Goal: Information Seeking & Learning: Learn about a topic

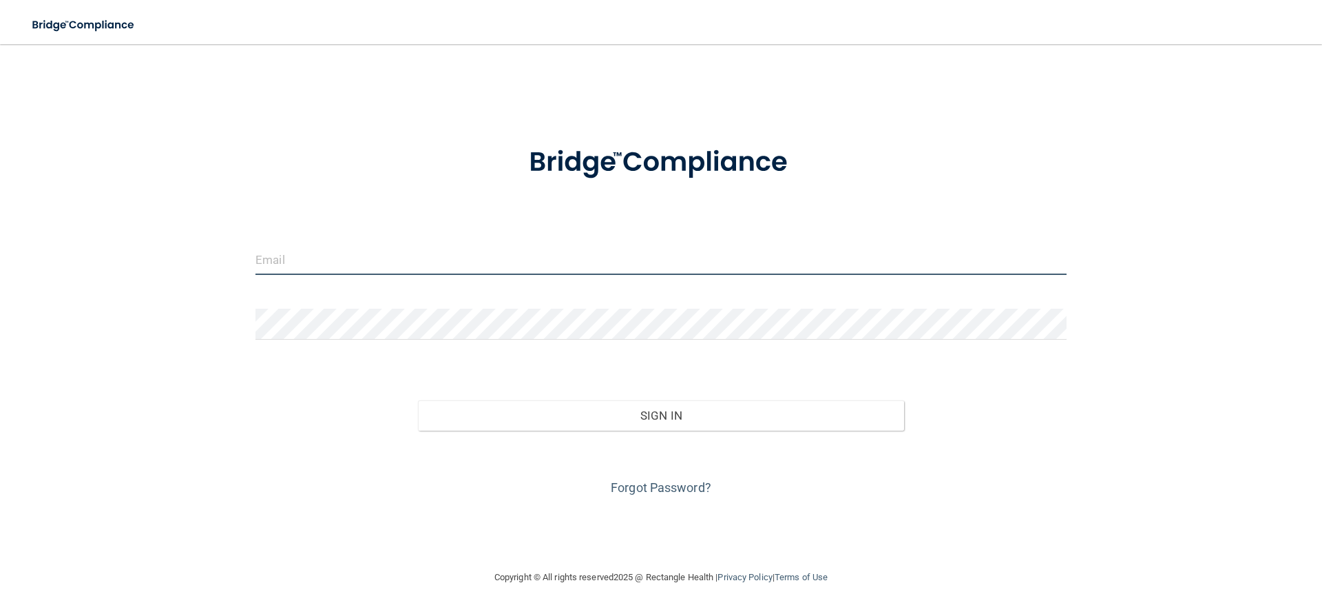
click at [341, 264] on input "email" at bounding box center [660, 259] width 811 height 31
type input "[EMAIL_ADDRESS][DOMAIN_NAME]"
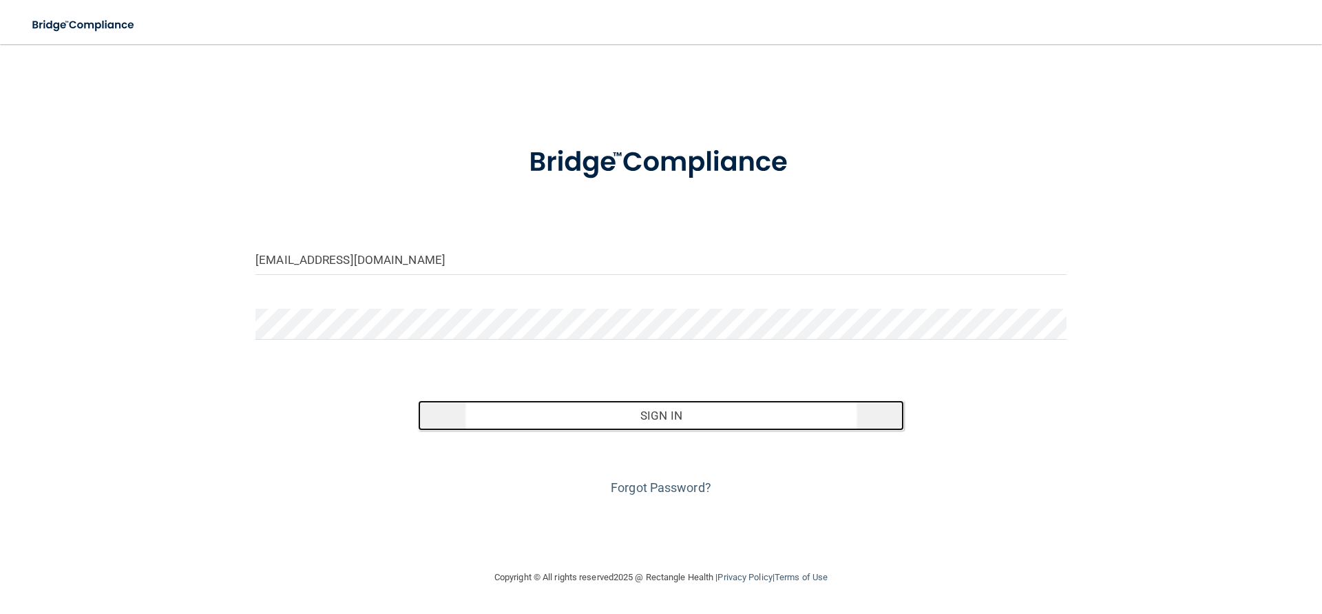
click at [581, 410] on button "Sign In" at bounding box center [661, 415] width 487 height 30
click at [577, 416] on button "Sign In" at bounding box center [661, 415] width 487 height 30
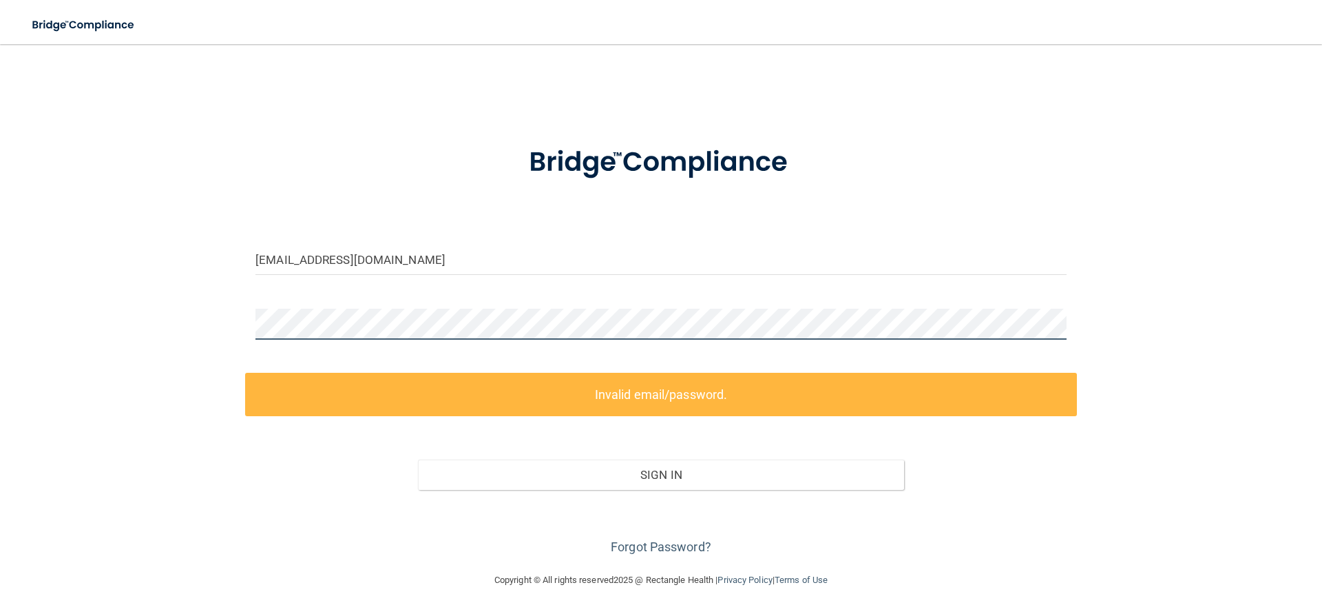
click at [251, 327] on div at bounding box center [661, 328] width 832 height 41
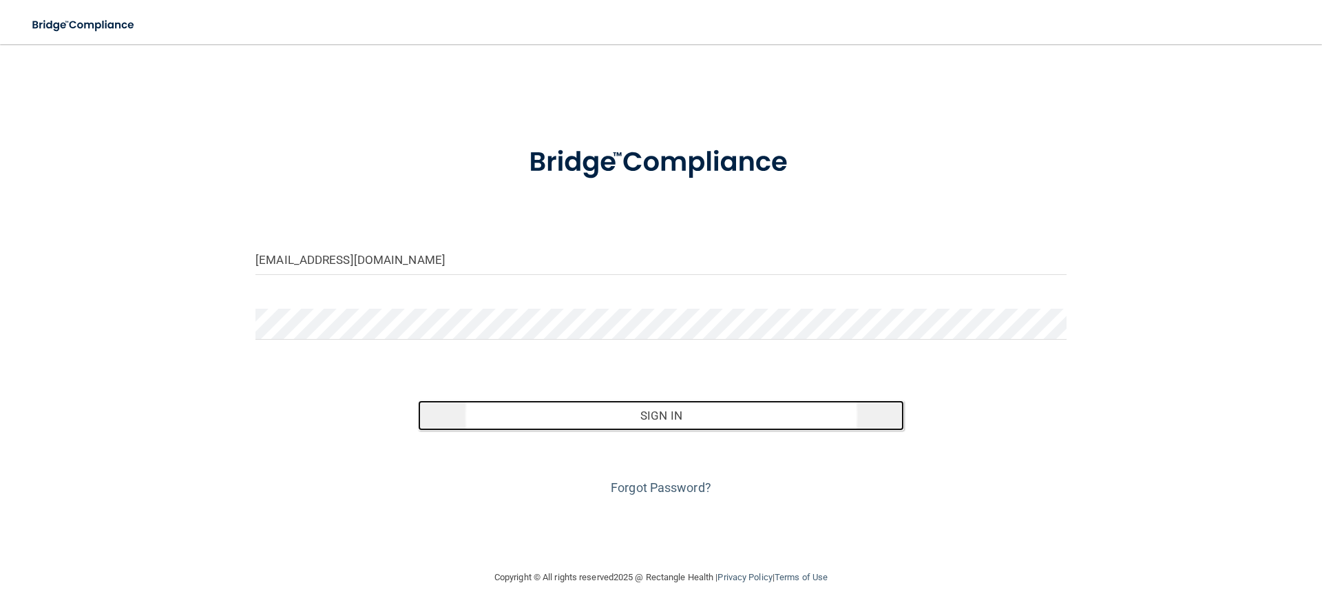
click at [620, 421] on button "Sign In" at bounding box center [661, 415] width 487 height 30
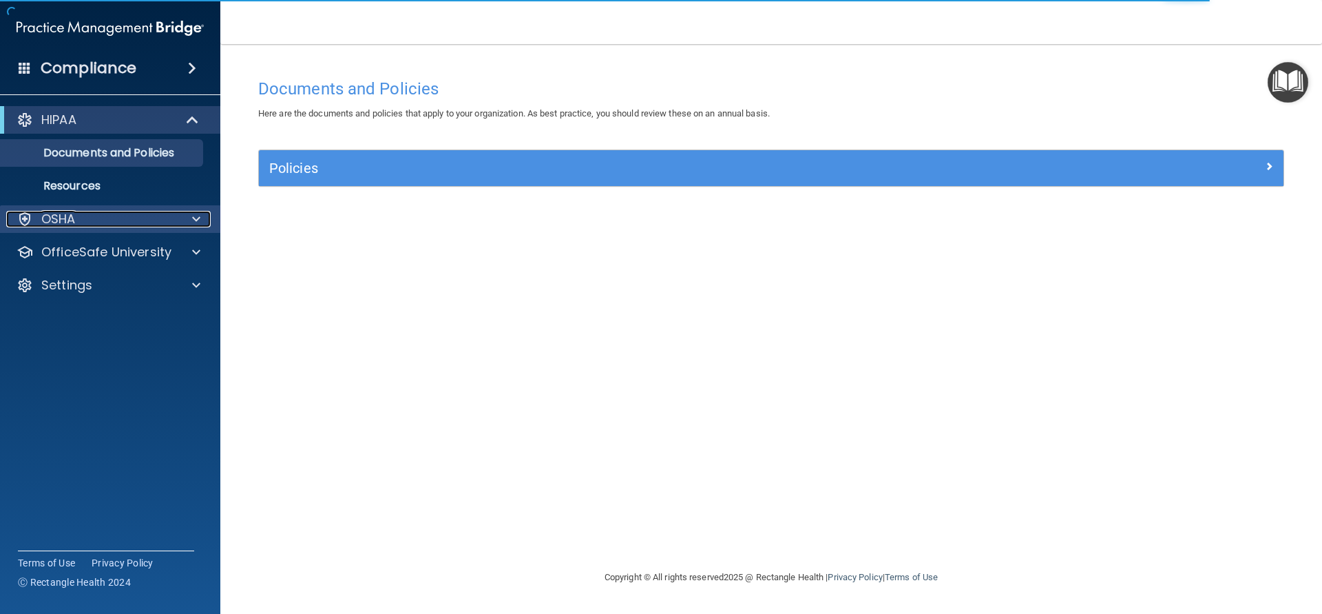
click at [77, 223] on div "OSHA" at bounding box center [91, 219] width 171 height 17
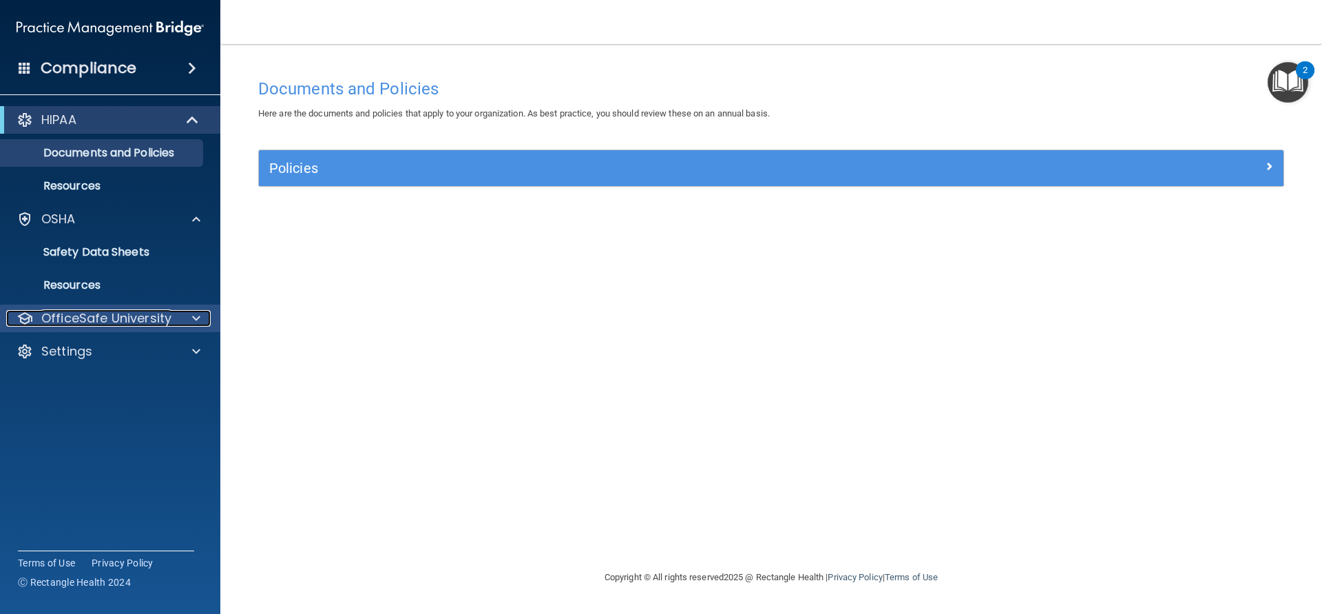
click at [85, 318] on p "OfficeSafe University" at bounding box center [106, 318] width 130 height 17
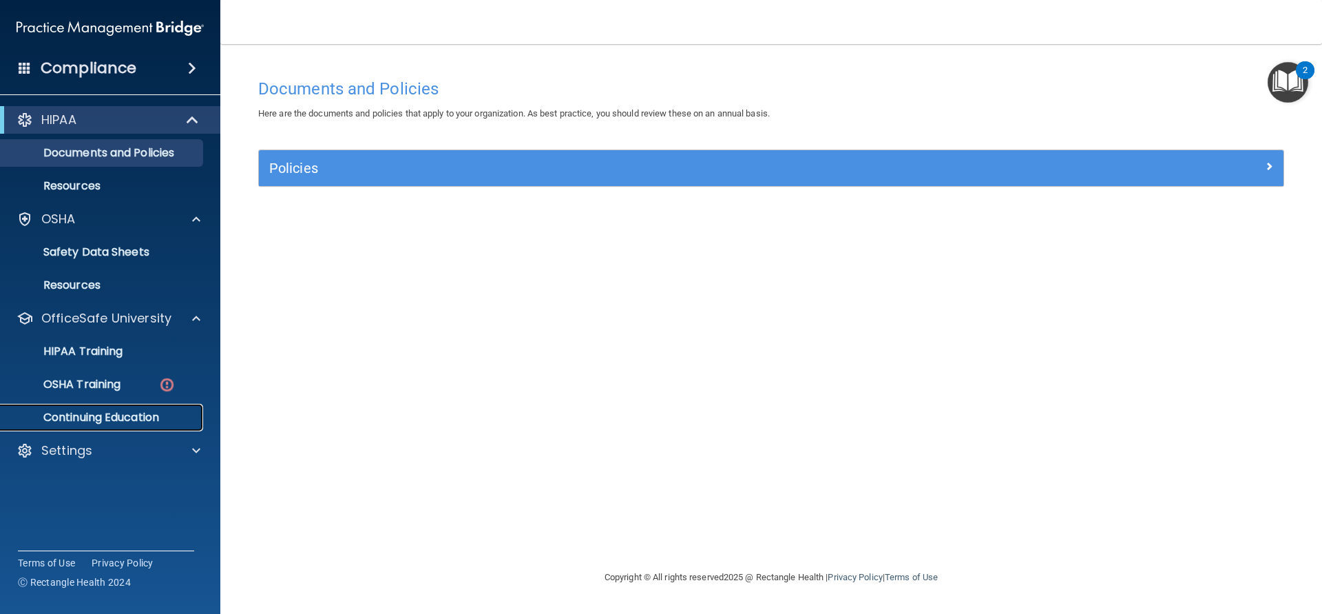
click at [96, 414] on p "Continuing Education" at bounding box center [103, 417] width 188 height 14
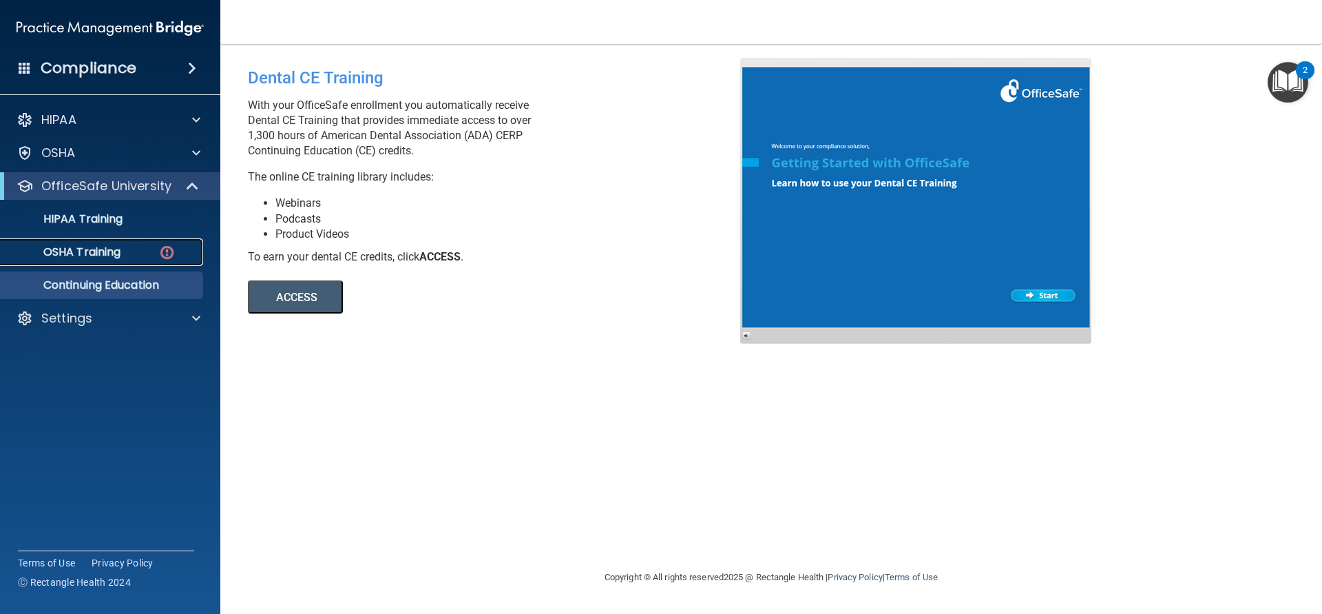
click at [121, 255] on p "OSHA Training" at bounding box center [65, 252] width 112 height 14
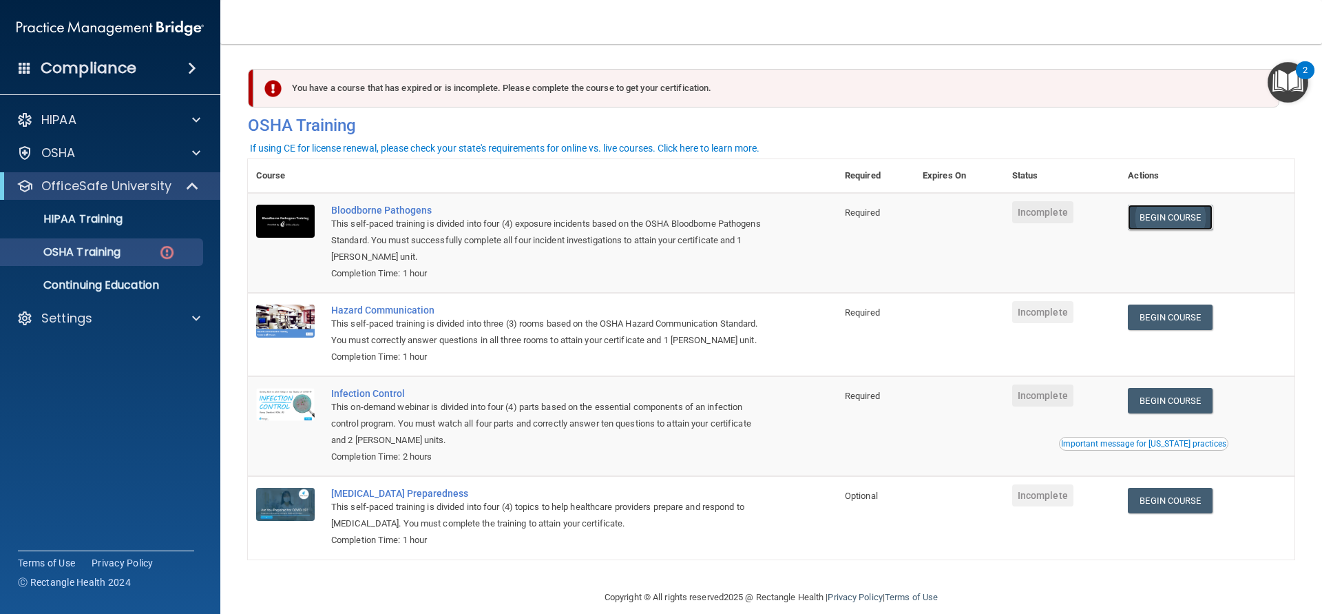
click at [1147, 216] on link "Begin Course" at bounding box center [1170, 217] width 84 height 25
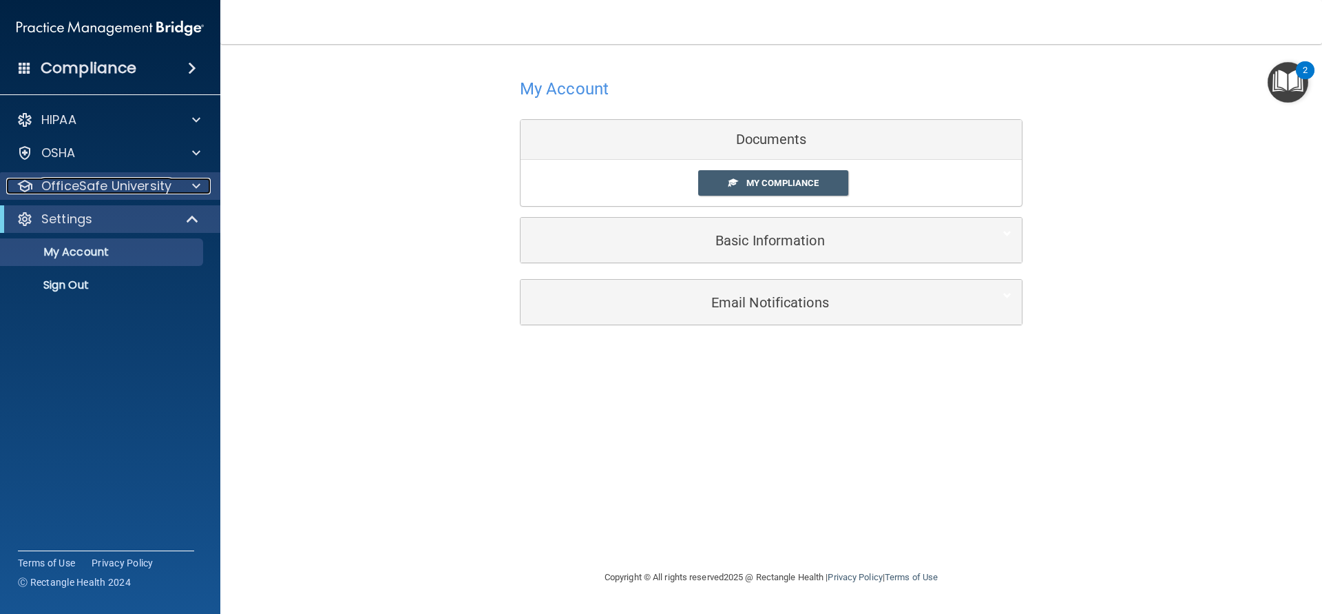
click at [90, 189] on p "OfficeSafe University" at bounding box center [106, 186] width 130 height 17
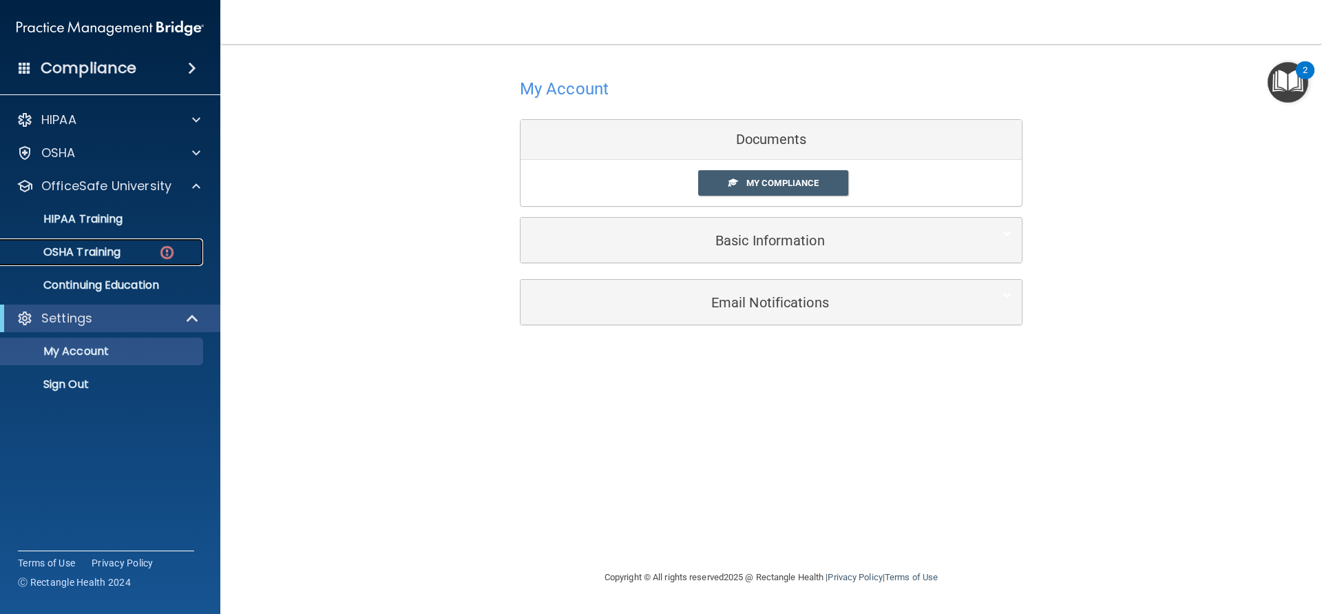
click at [95, 250] on p "OSHA Training" at bounding box center [65, 252] width 112 height 14
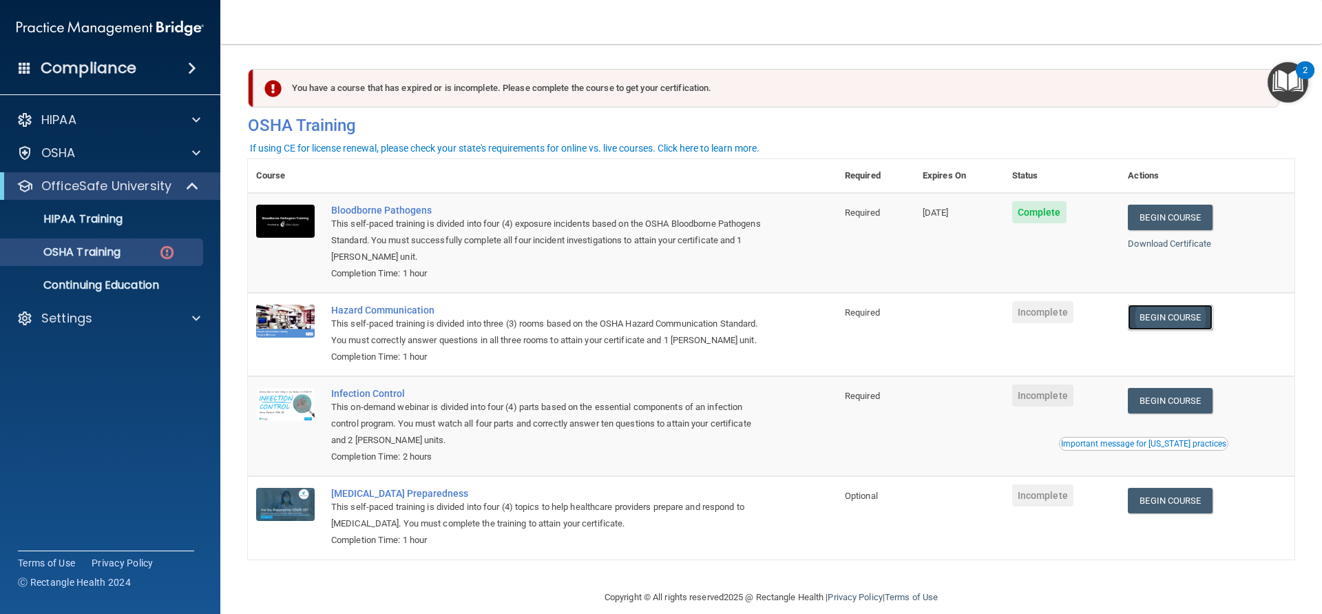
click at [1145, 324] on link "Begin Course" at bounding box center [1170, 316] width 84 height 25
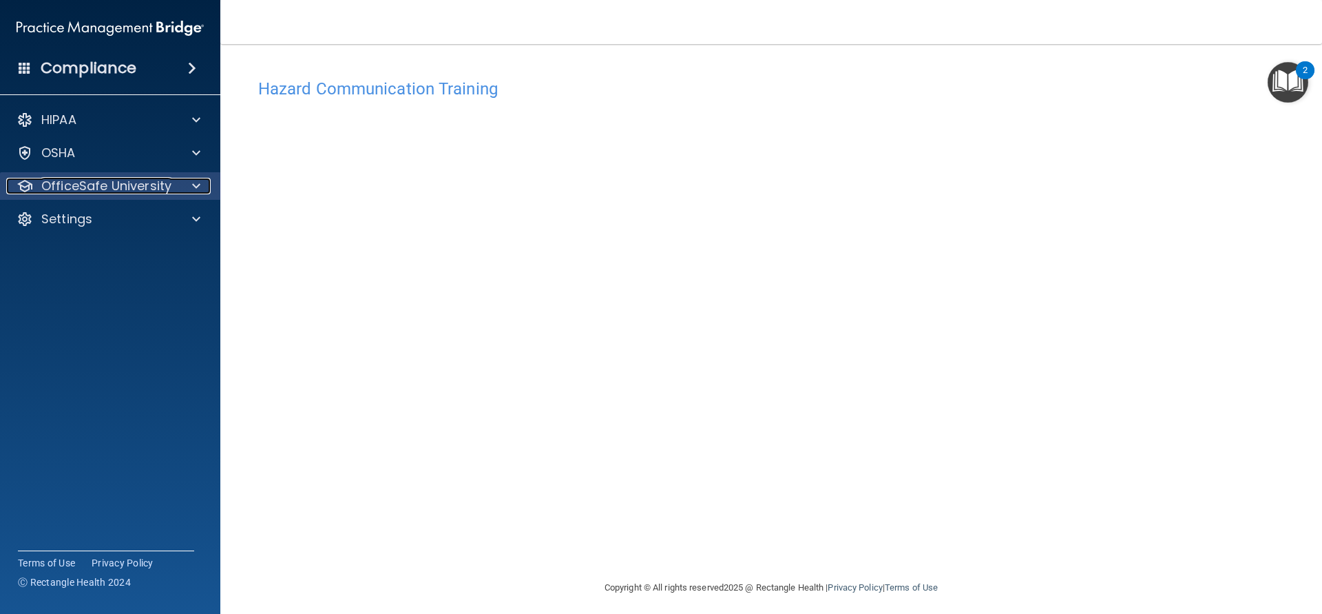
click at [128, 188] on p "OfficeSafe University" at bounding box center [106, 186] width 130 height 17
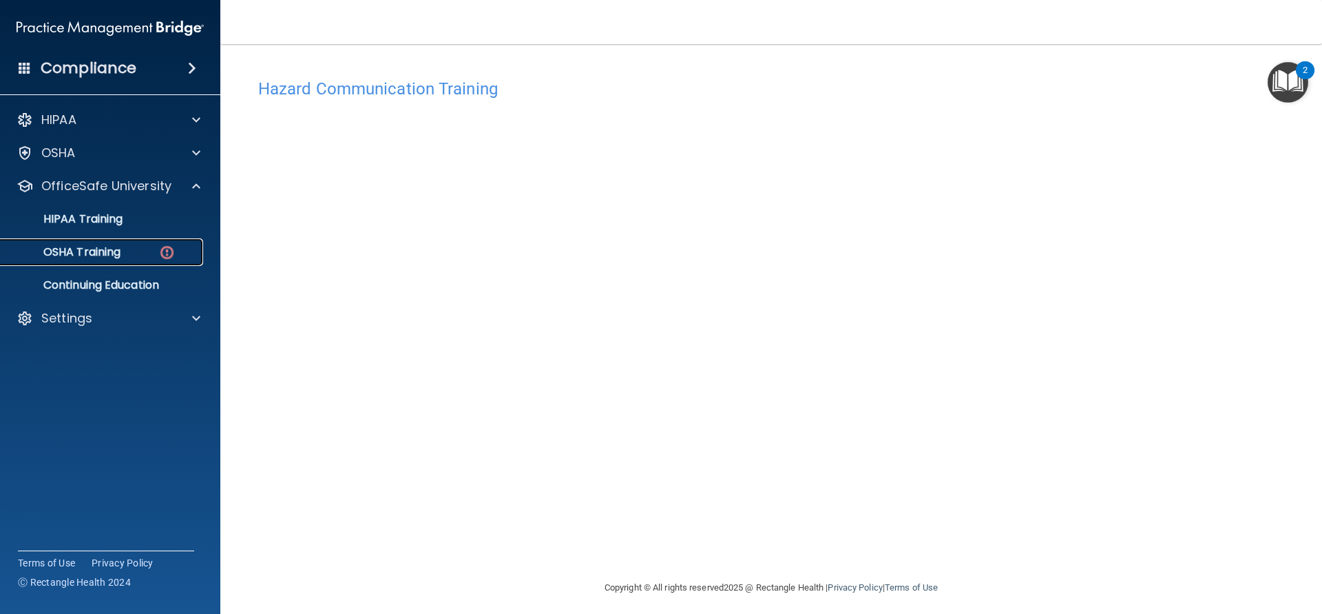
click at [121, 251] on p "OSHA Training" at bounding box center [65, 252] width 112 height 14
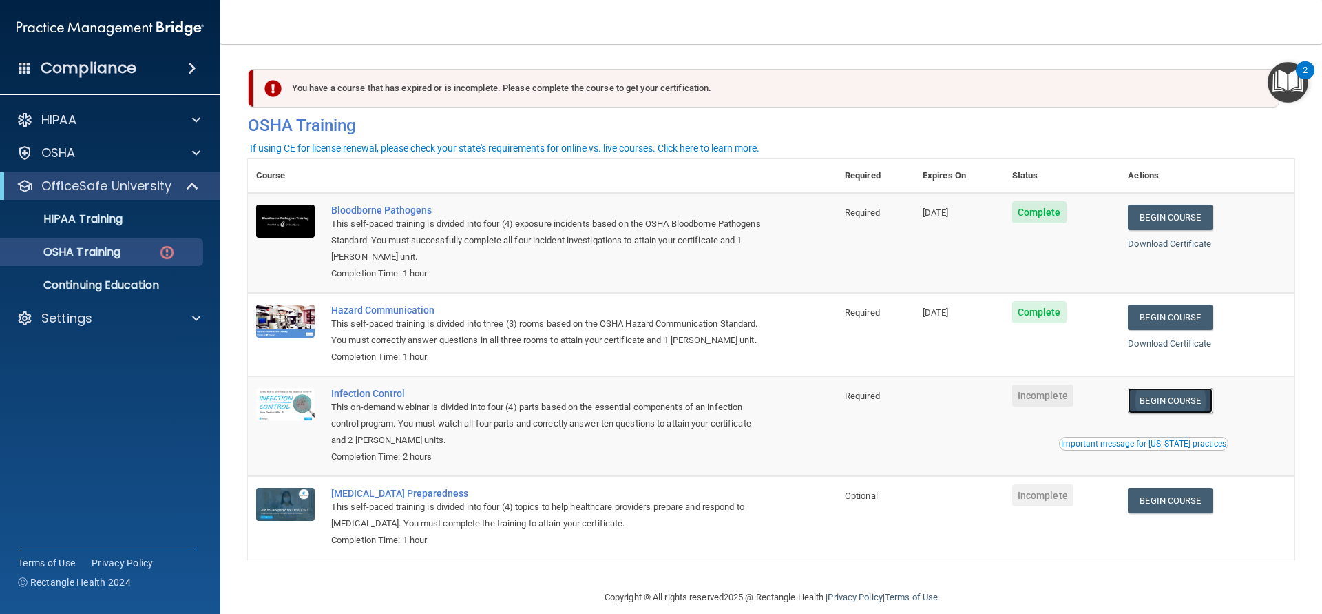
click at [1189, 413] on link "Begin Course" at bounding box center [1170, 400] width 84 height 25
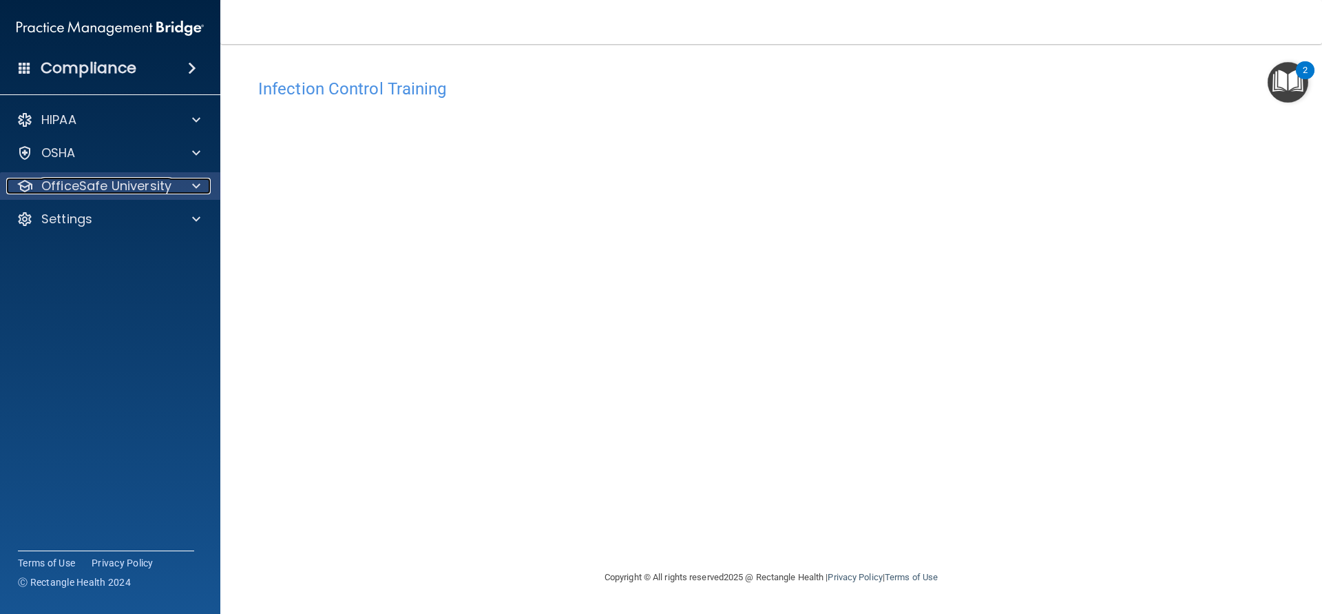
click at [115, 193] on p "OfficeSafe University" at bounding box center [106, 186] width 130 height 17
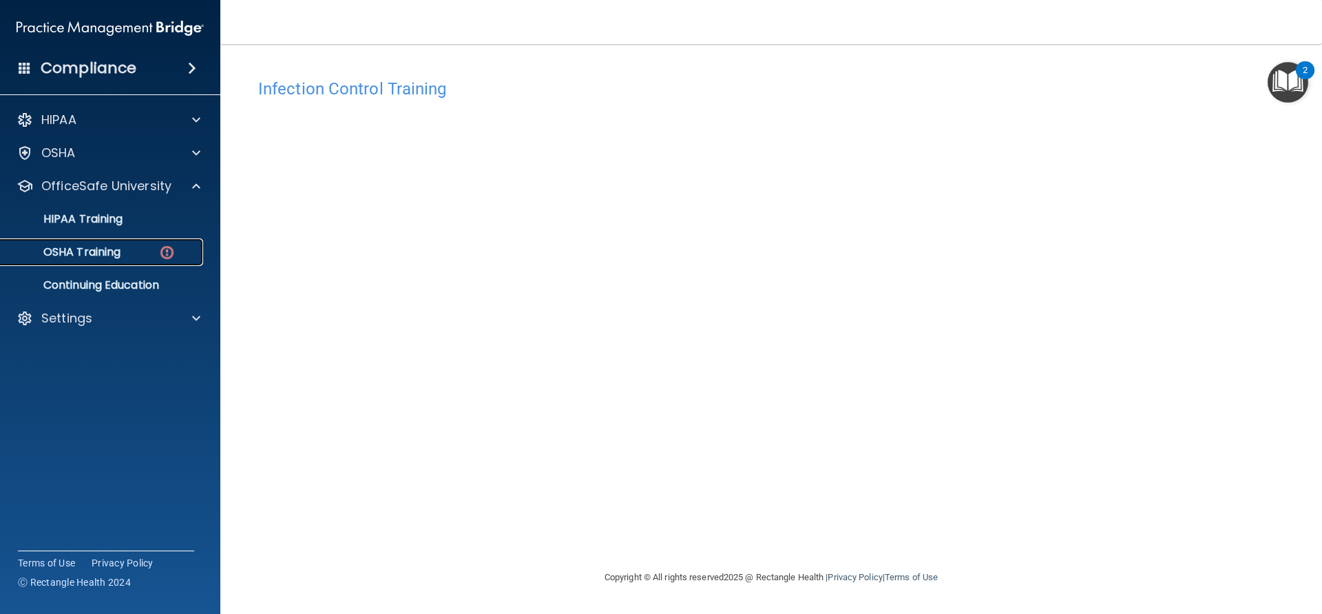
click at [116, 249] on p "OSHA Training" at bounding box center [65, 252] width 112 height 14
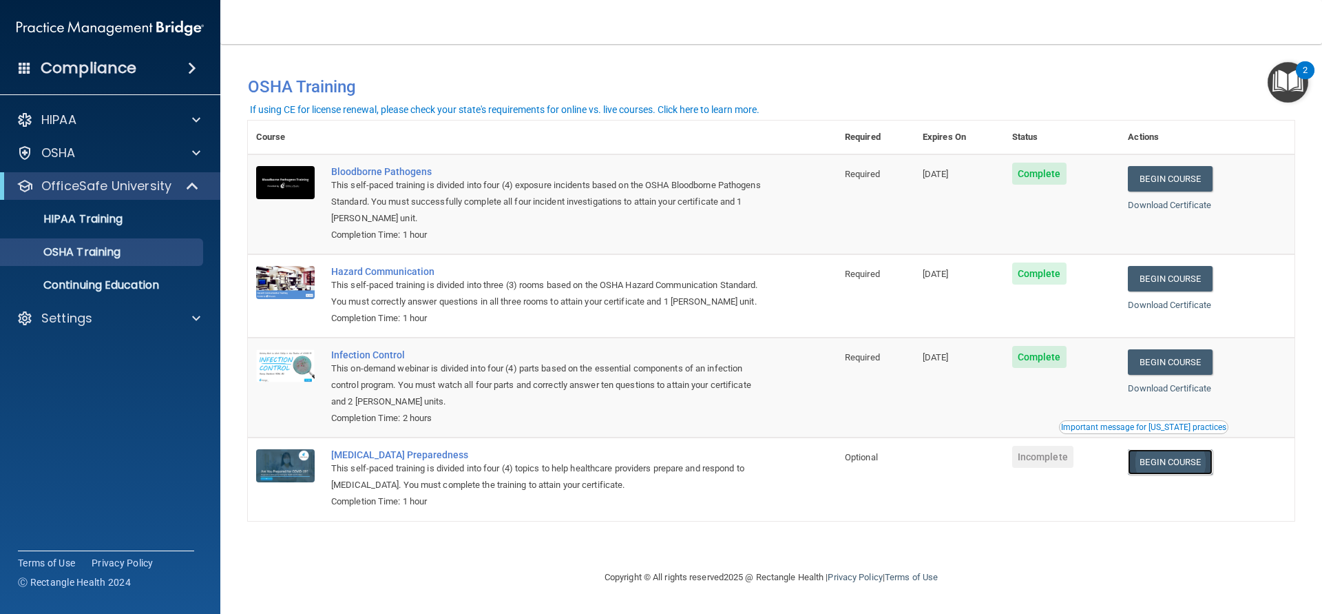
click at [1171, 469] on link "Begin Course" at bounding box center [1170, 461] width 84 height 25
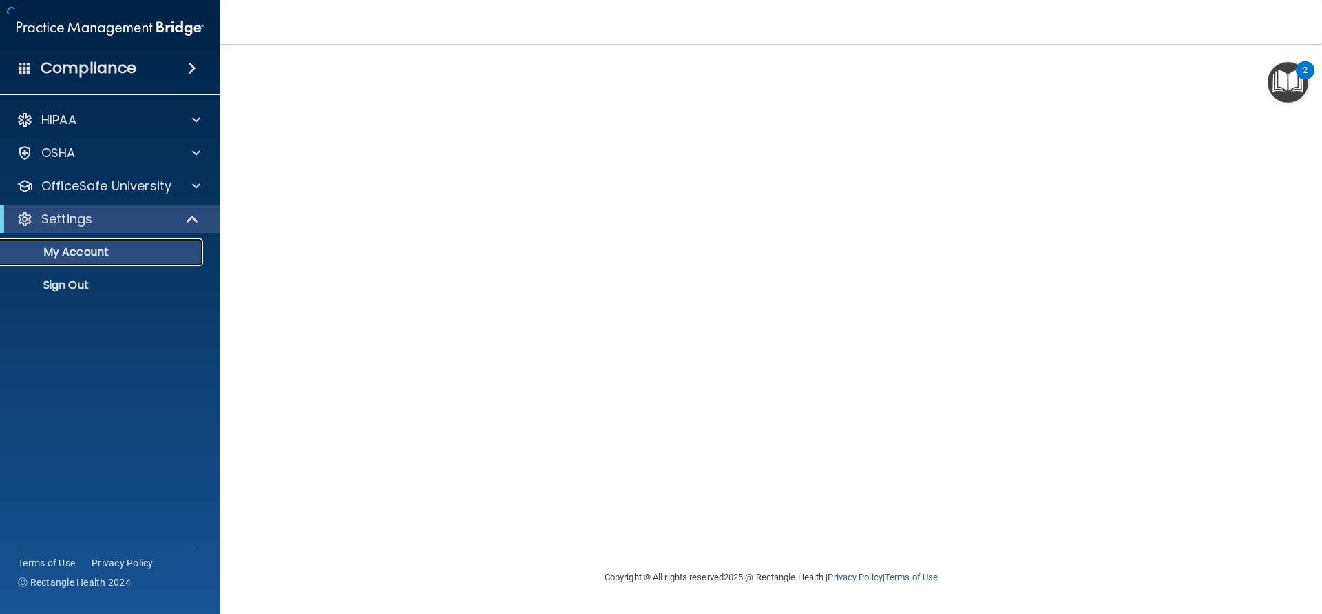
click at [103, 251] on p "My Account" at bounding box center [103, 252] width 188 height 14
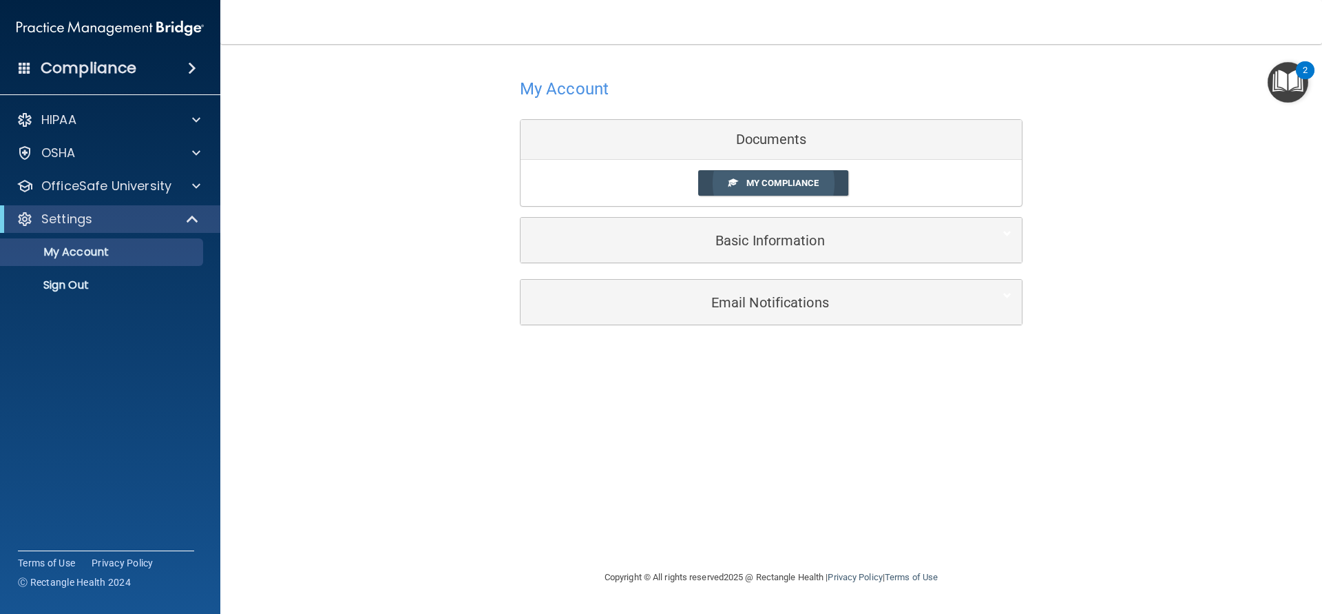
click at [744, 181] on link "My Compliance" at bounding box center [773, 182] width 151 height 25
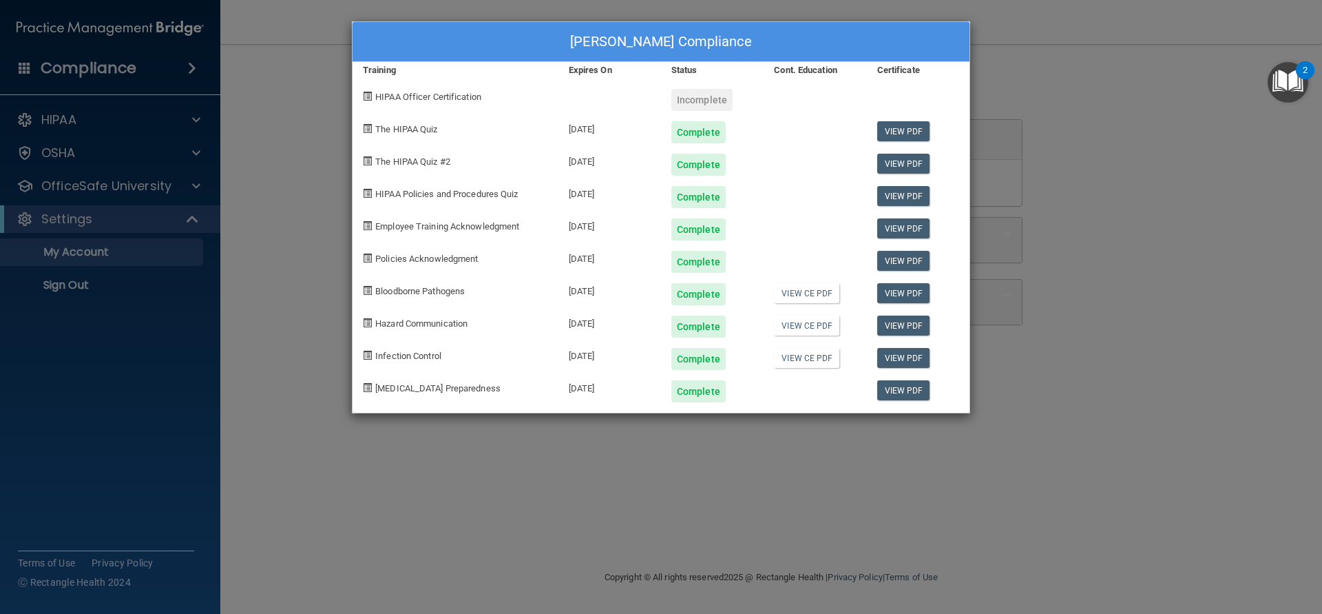
drag, startPoint x: 114, startPoint y: 220, endPoint x: 112, endPoint y: 213, distance: 7.0
click at [113, 220] on div "[PERSON_NAME] Compliance Training Expires On Status Cont. Education Certificate…" at bounding box center [661, 307] width 1322 height 614
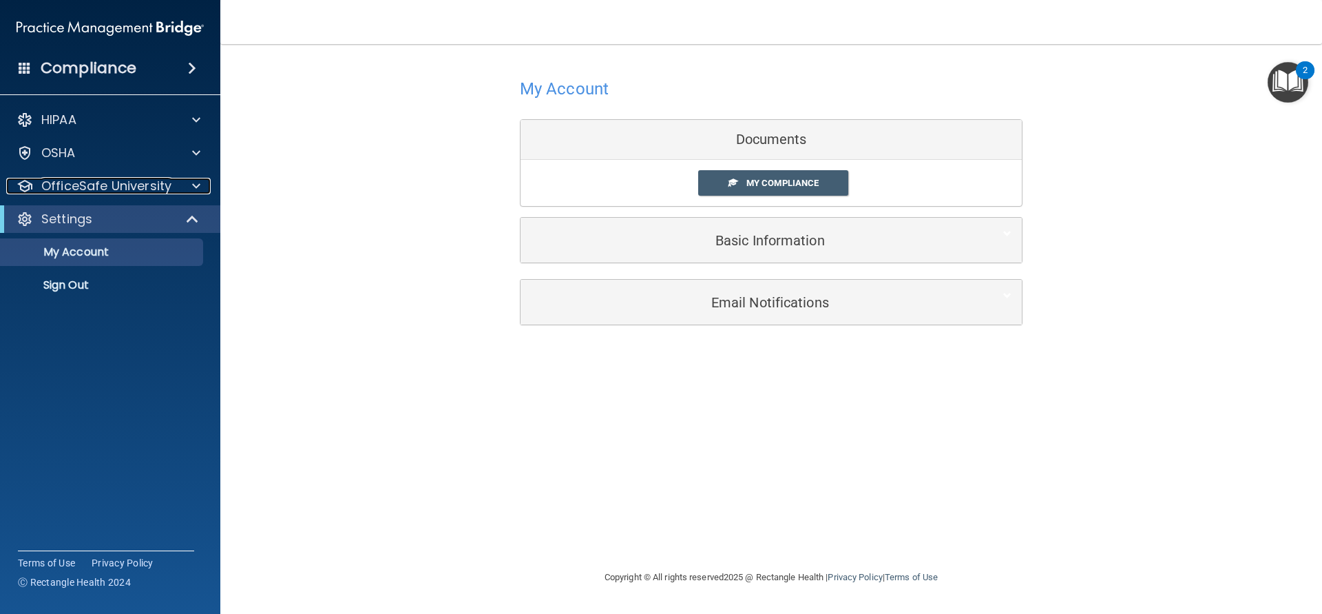
click at [111, 185] on p "OfficeSafe University" at bounding box center [106, 186] width 130 height 17
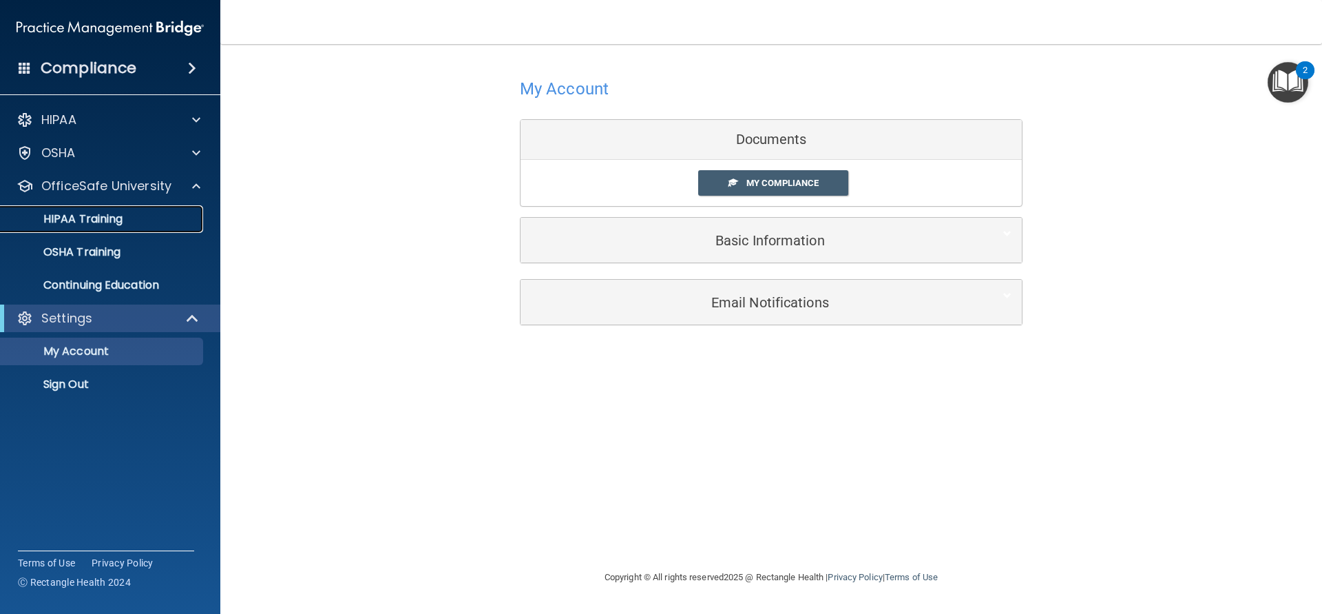
click at [103, 218] on p "HIPAA Training" at bounding box center [66, 219] width 114 height 14
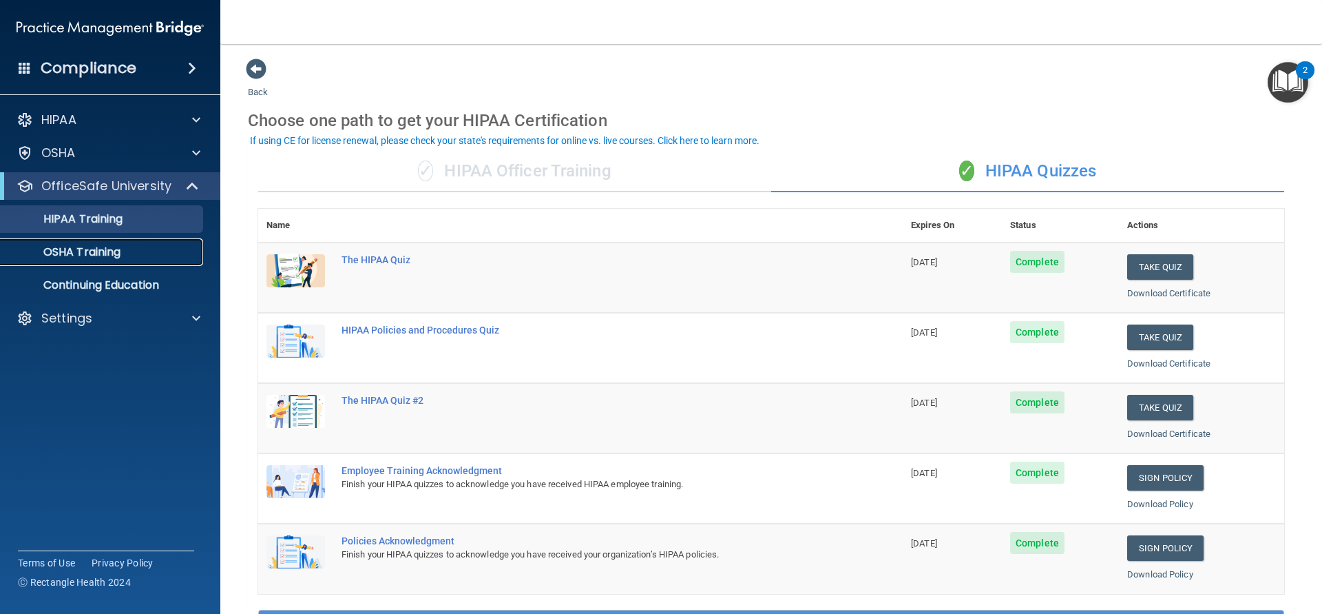
click at [102, 248] on p "OSHA Training" at bounding box center [65, 252] width 112 height 14
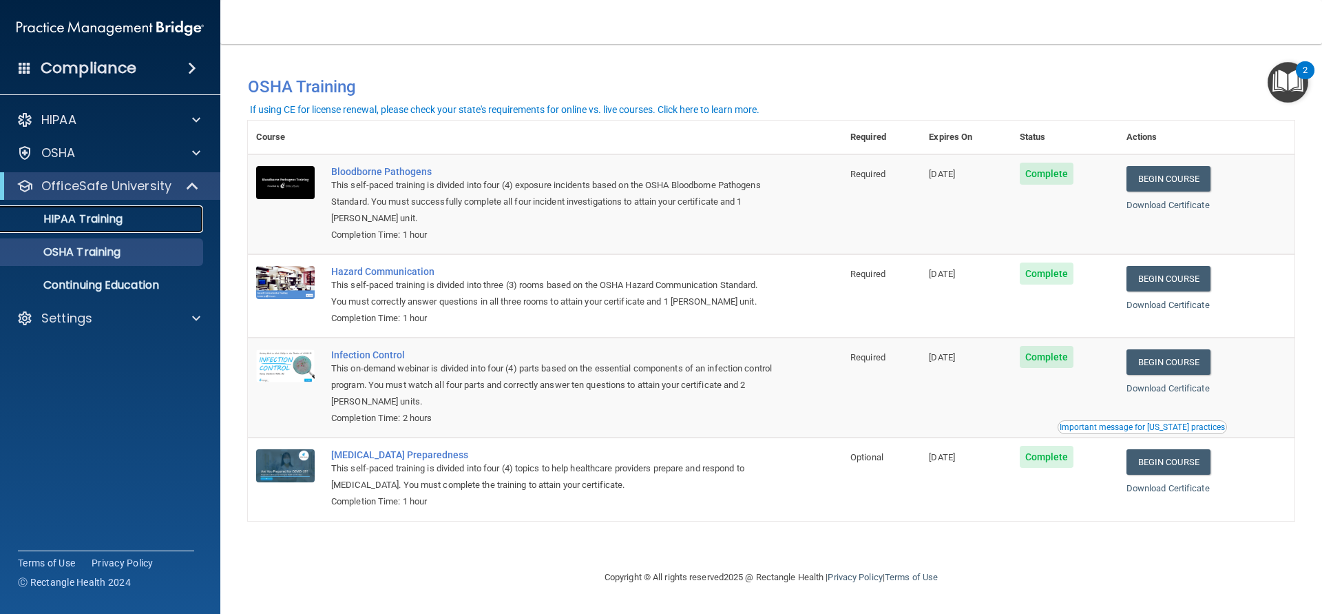
click at [139, 213] on div "HIPAA Training" at bounding box center [103, 219] width 188 height 14
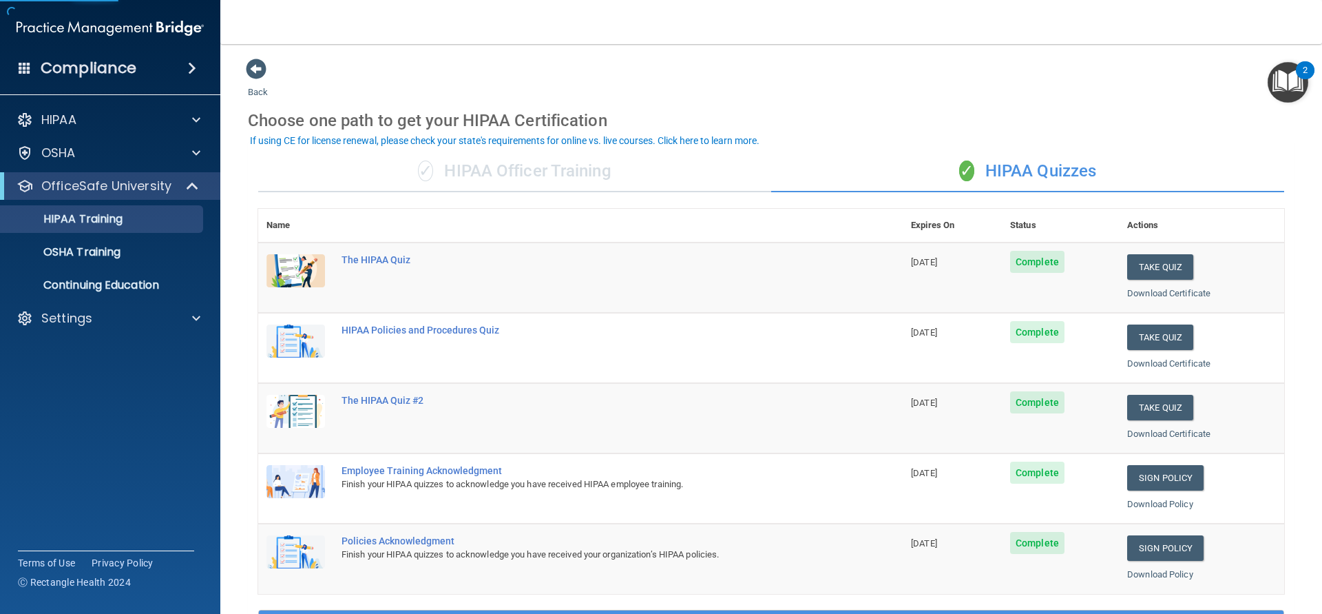
click at [461, 176] on div "✓ HIPAA Officer Training" at bounding box center [514, 171] width 513 height 41
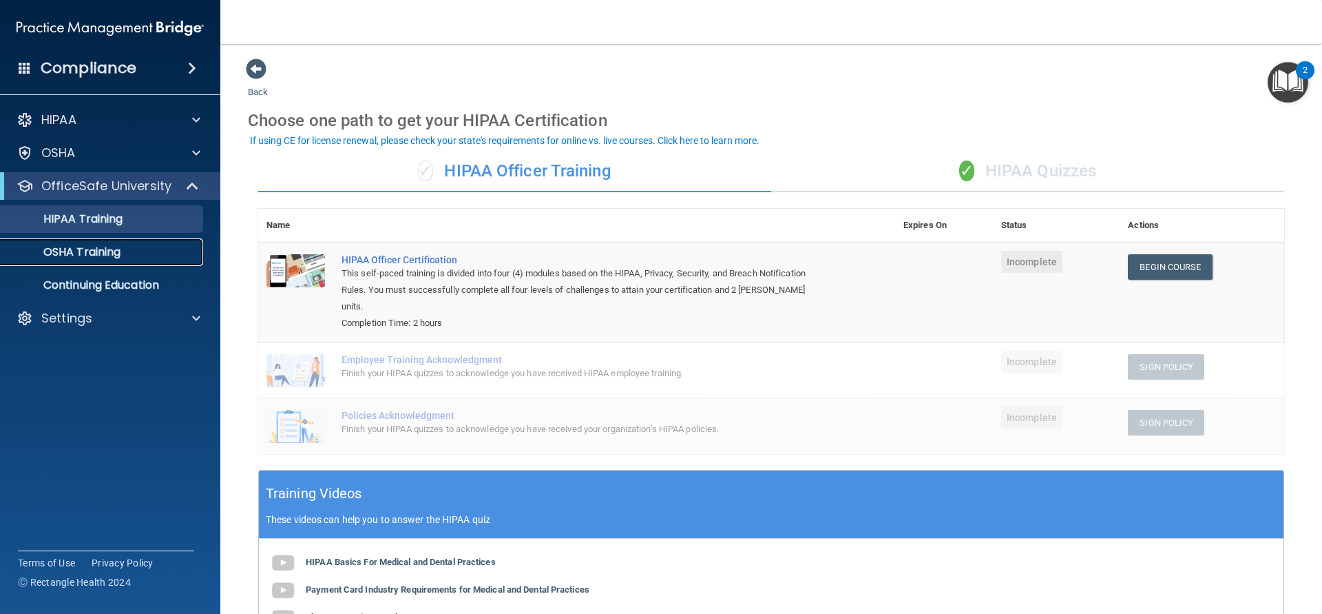
click at [129, 258] on div "OSHA Training" at bounding box center [103, 252] width 188 height 14
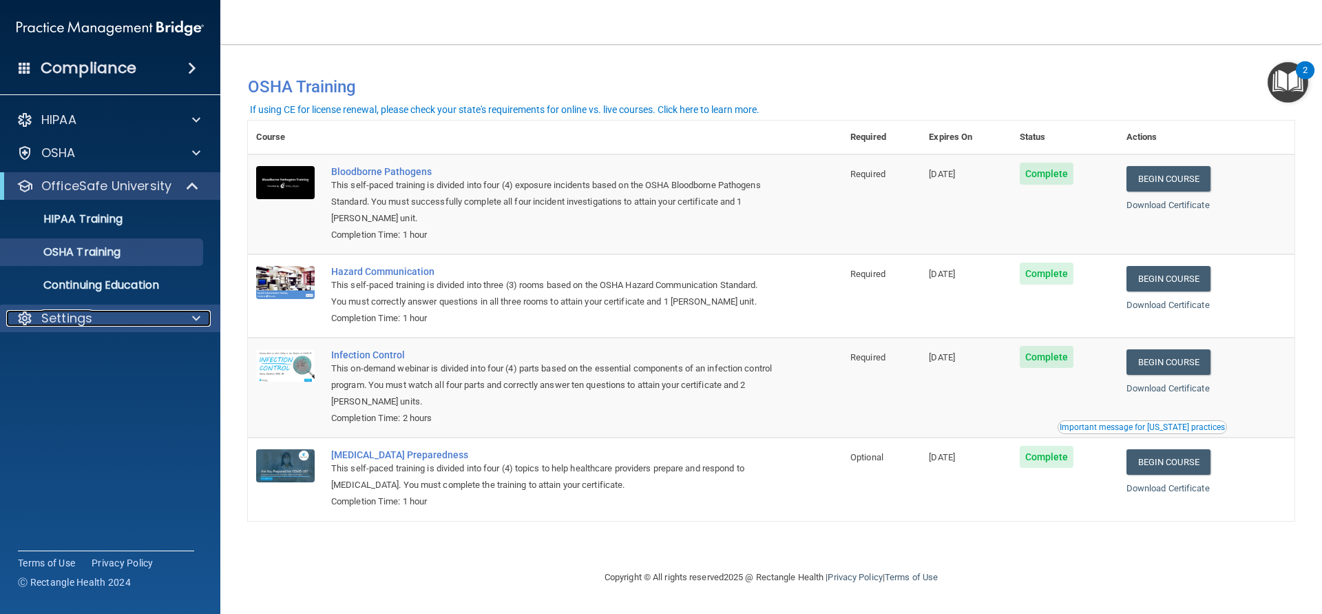
click at [88, 319] on p "Settings" at bounding box center [66, 318] width 51 height 17
click at [84, 345] on p "My Account" at bounding box center [103, 351] width 188 height 14
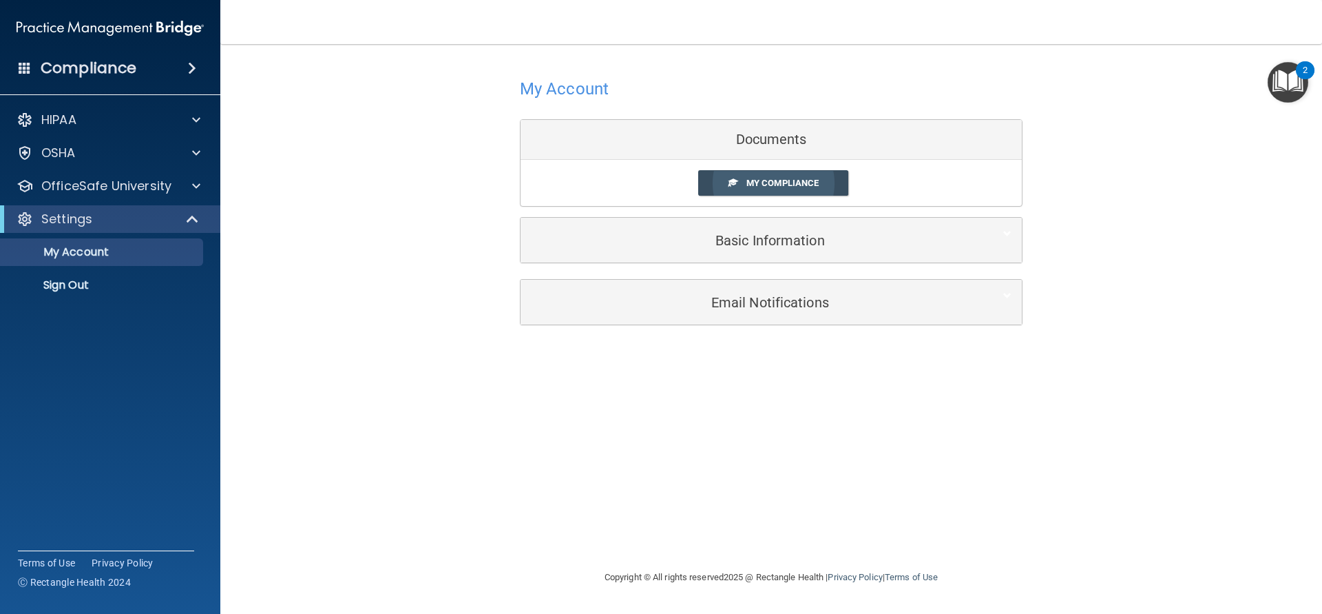
click at [729, 184] on span at bounding box center [733, 182] width 9 height 9
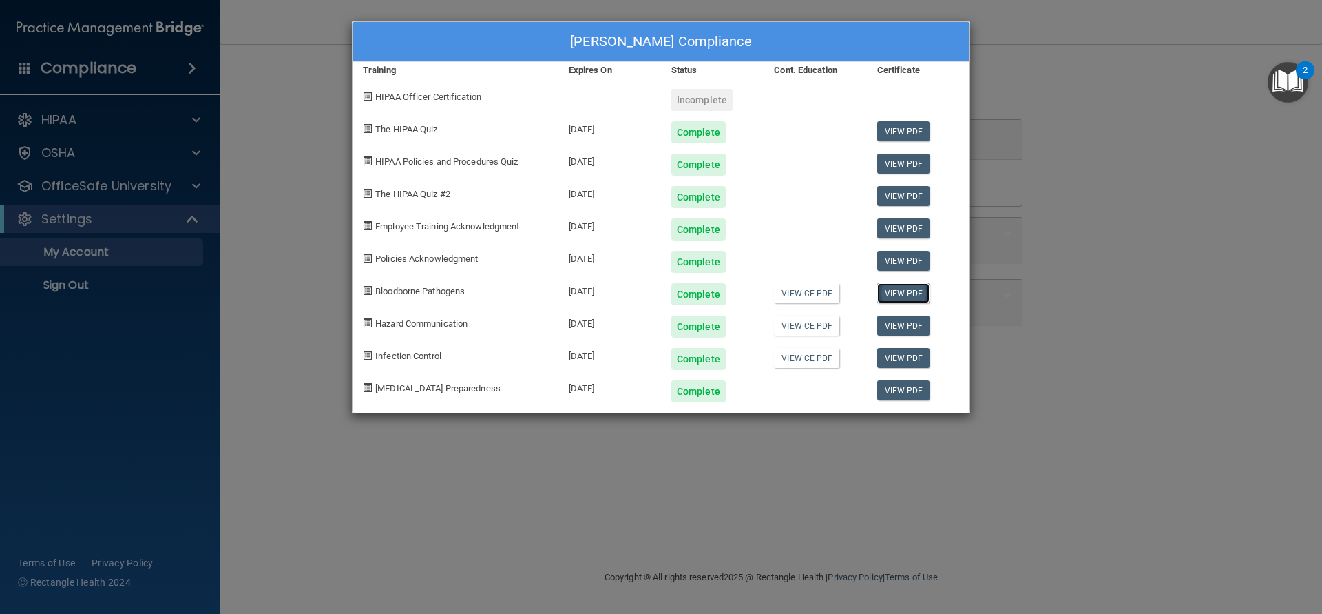
click at [892, 296] on link "View PDF" at bounding box center [903, 293] width 53 height 20
click at [806, 325] on link "View CE PDF" at bounding box center [806, 325] width 65 height 20
click at [804, 358] on link "View CE PDF" at bounding box center [806, 358] width 65 height 20
